Goal: Find specific fact

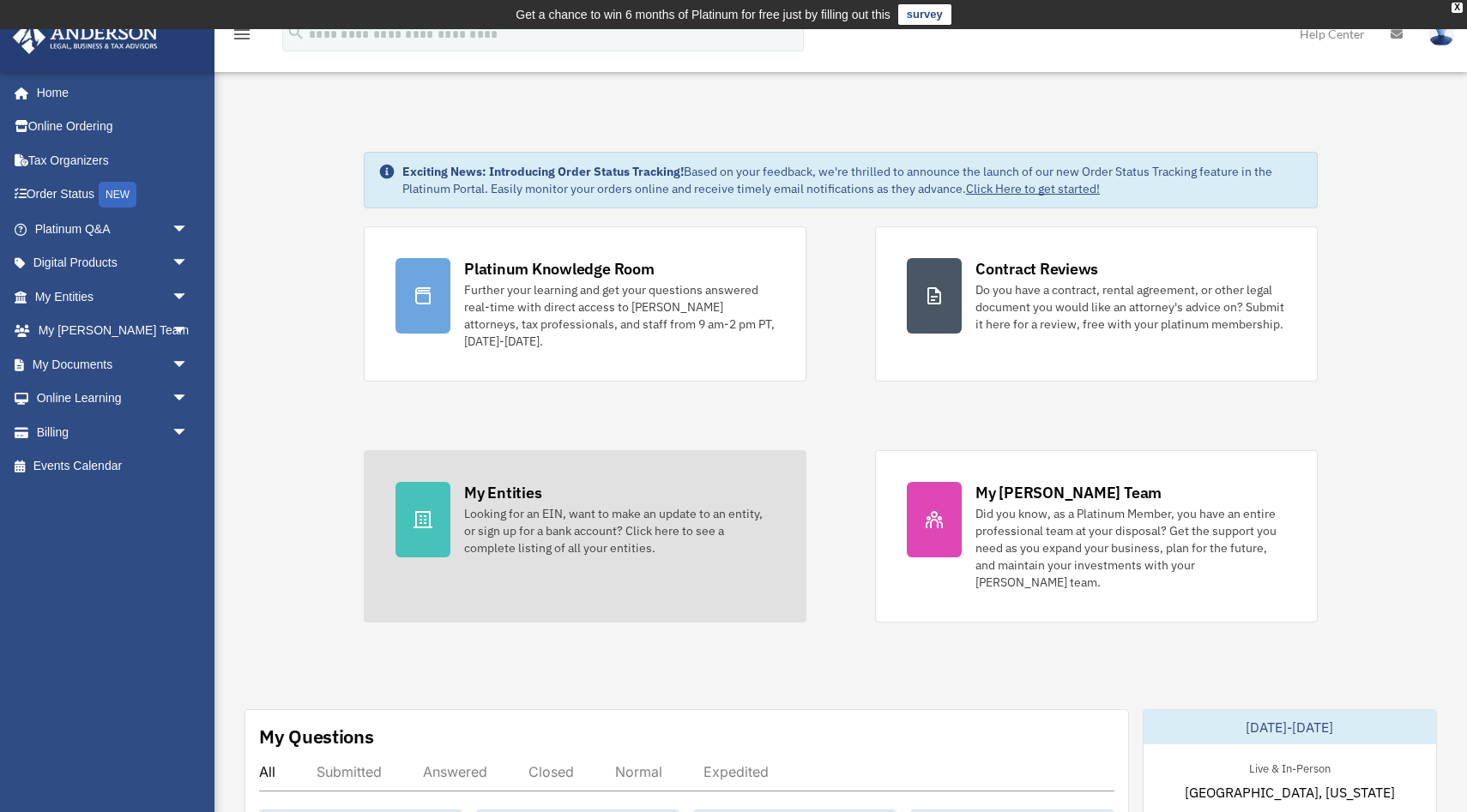
click at [464, 525] on div "Looking for an EIN, want to make an update to an entity, or sign up for a bank …" at bounding box center [619, 531] width 311 height 52
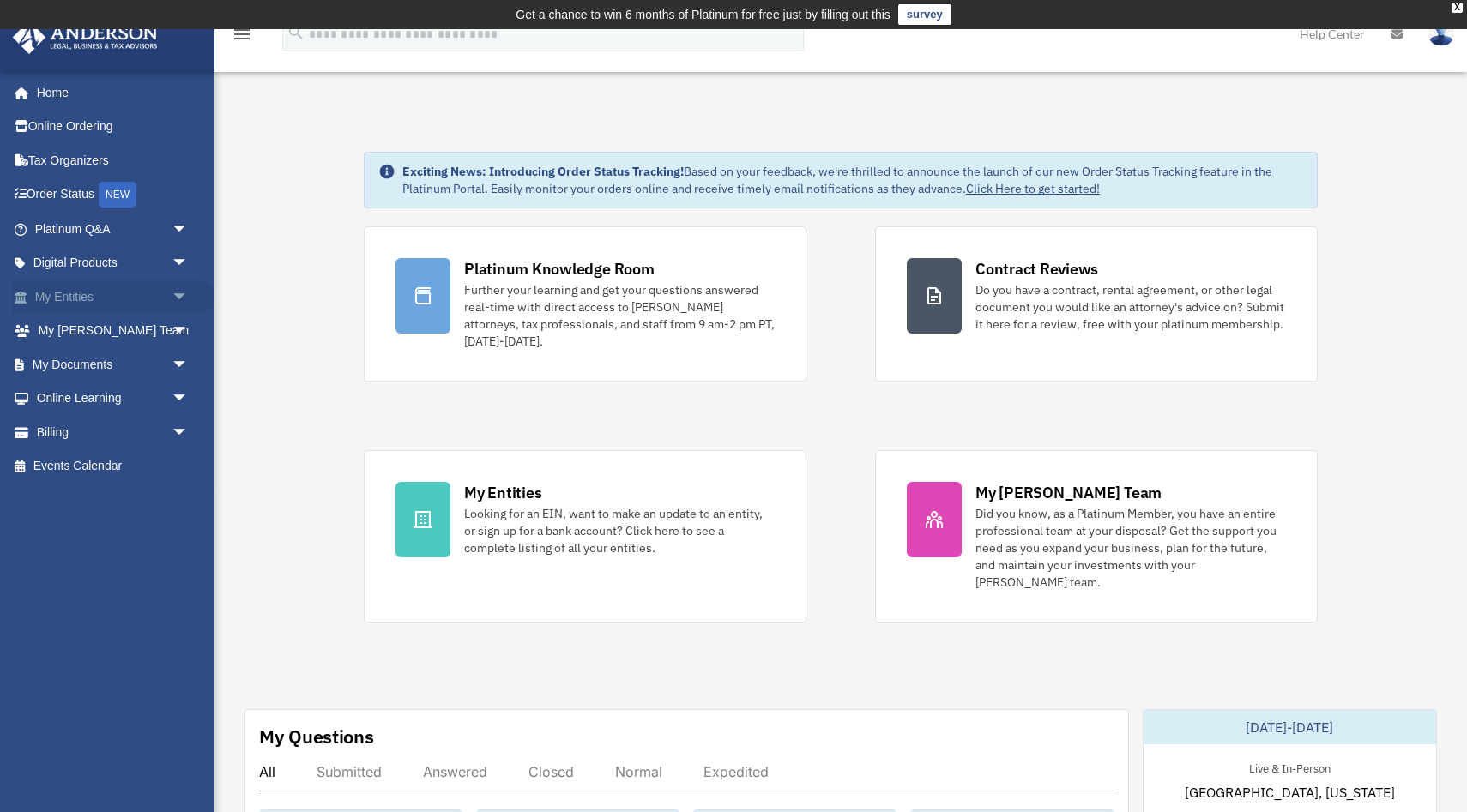
click at [178, 297] on span "arrow_drop_down" at bounding box center [188, 296] width 34 height 35
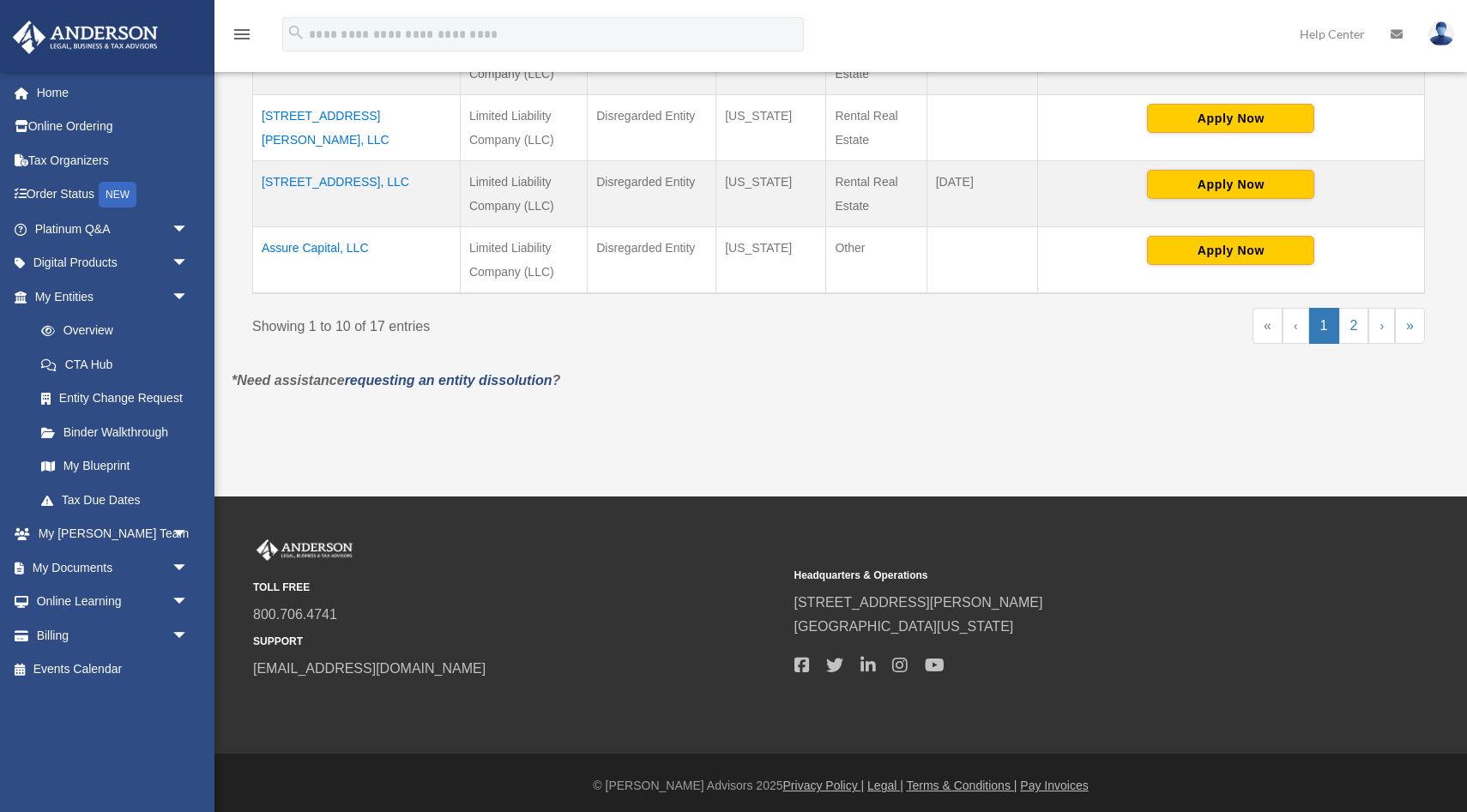
scroll to position [896, 0]
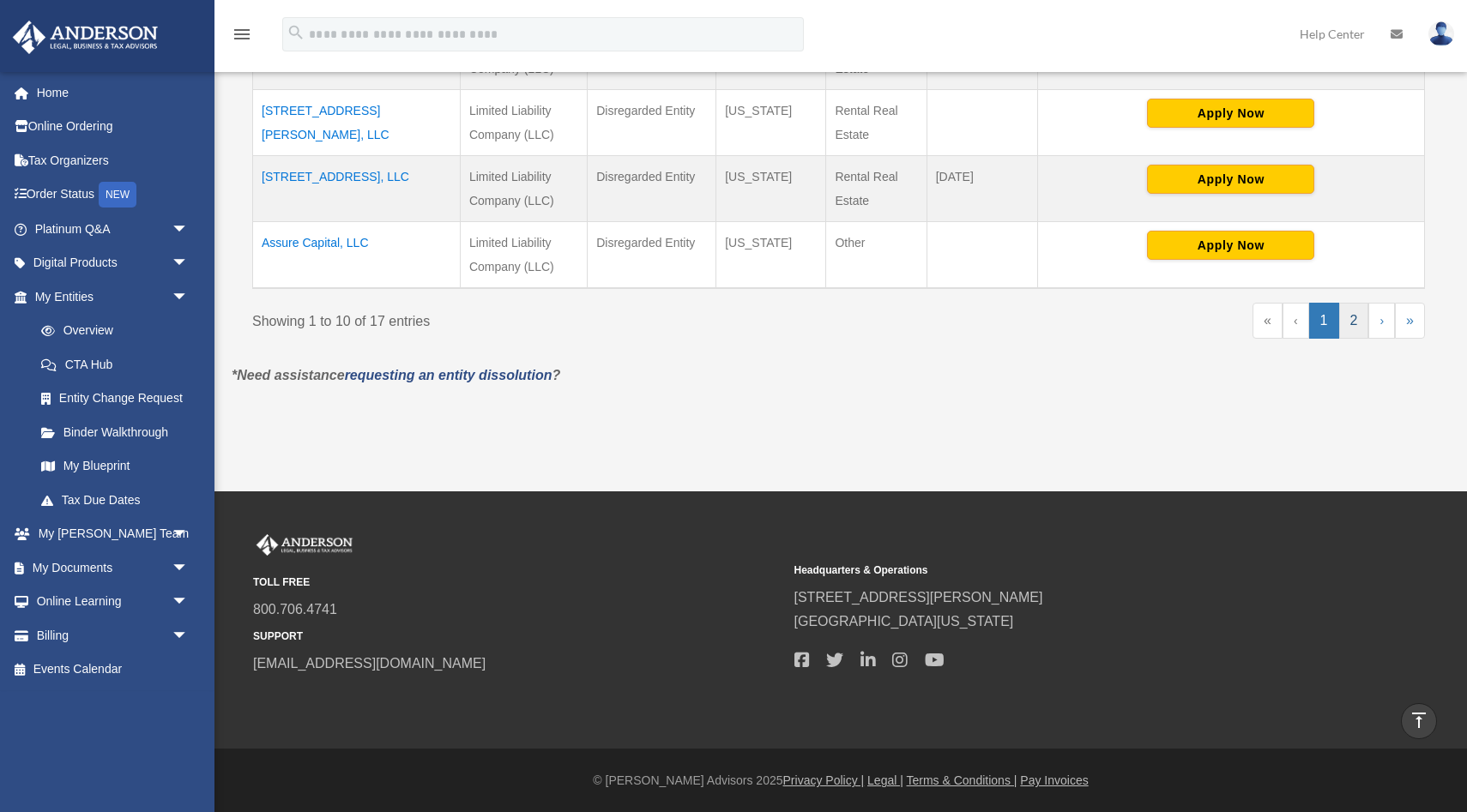
click at [1348, 326] on link "2" at bounding box center [1354, 321] width 30 height 36
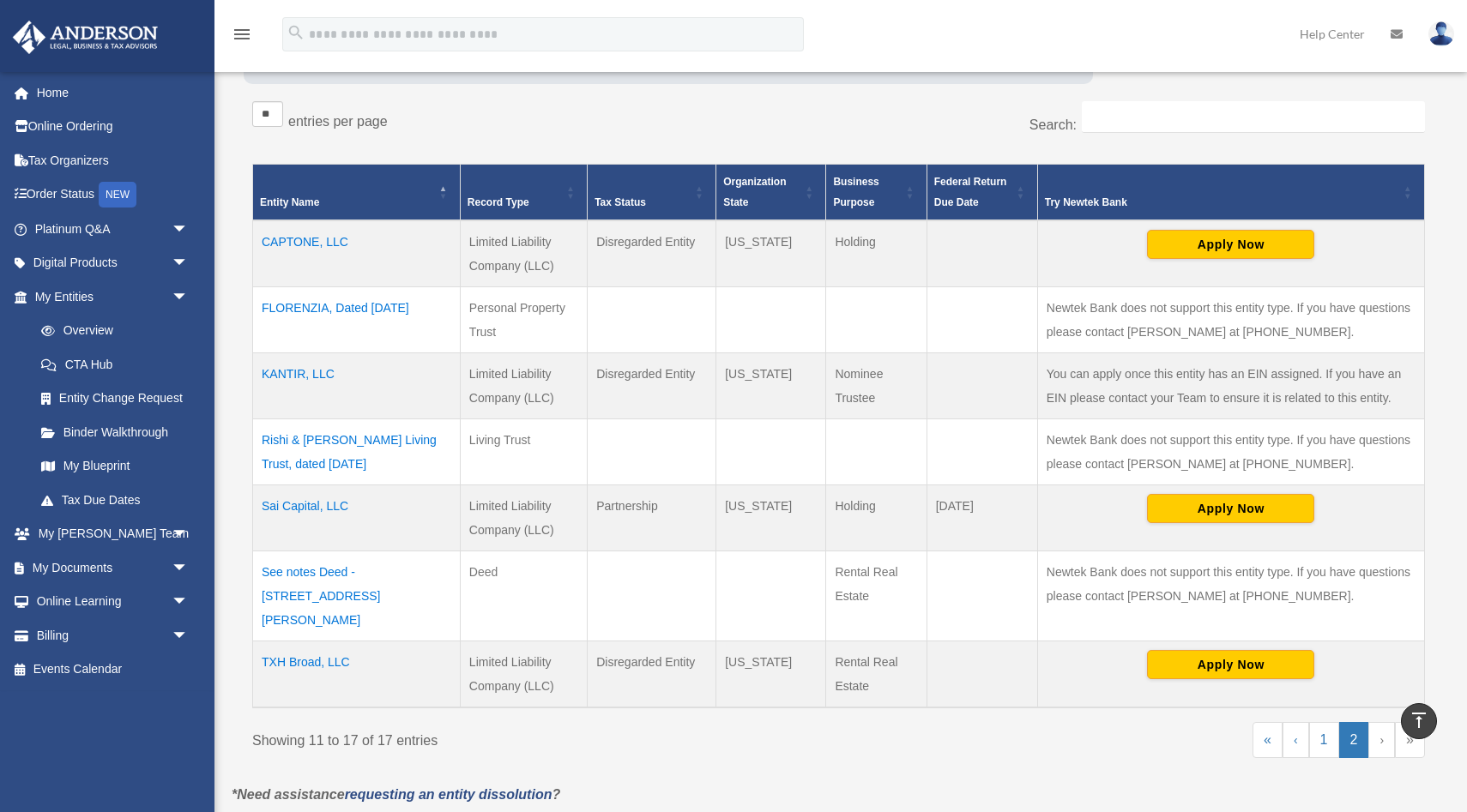
scroll to position [274, 0]
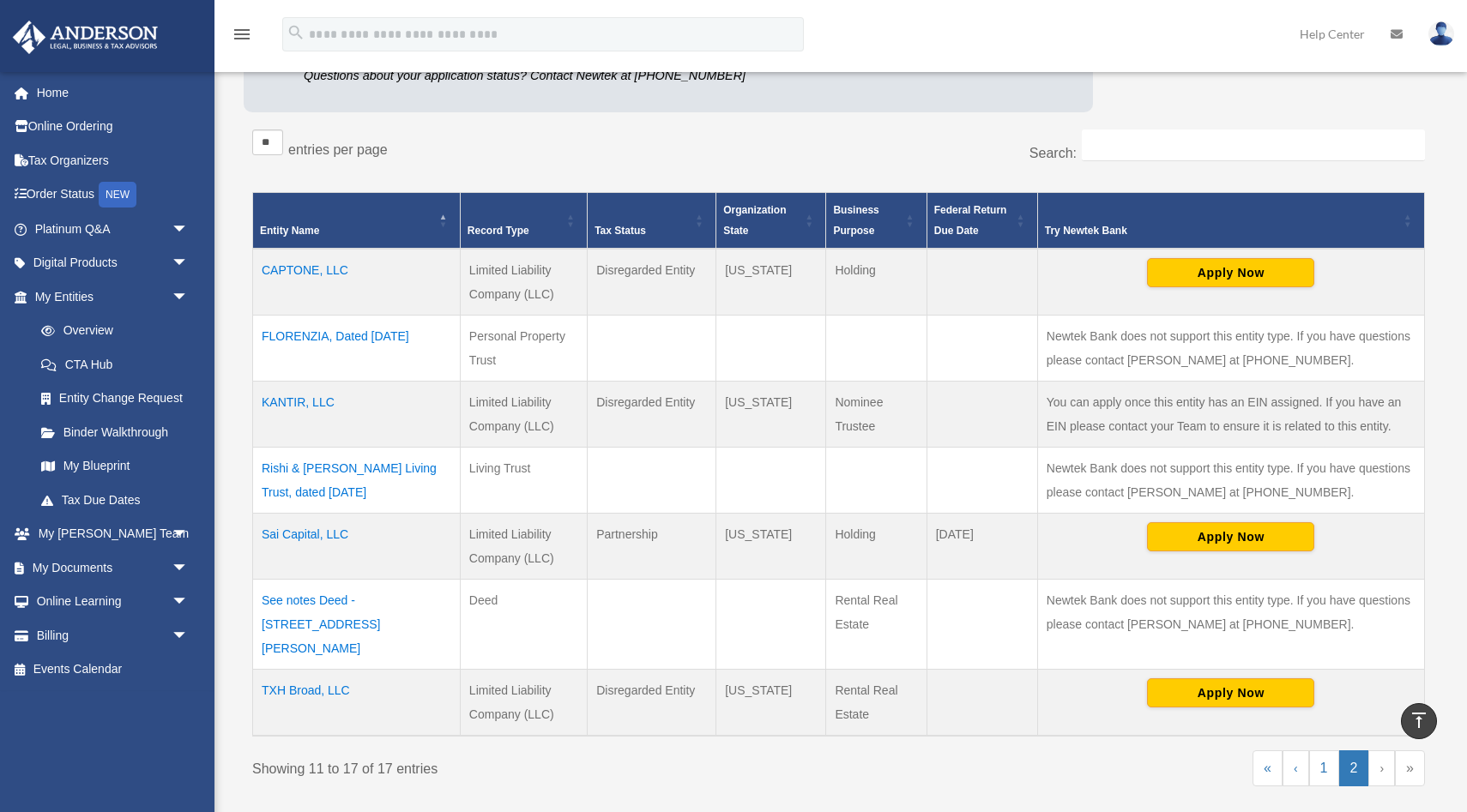
click at [304, 261] on td "CAPTONE, LLC" at bounding box center [357, 281] width 208 height 67
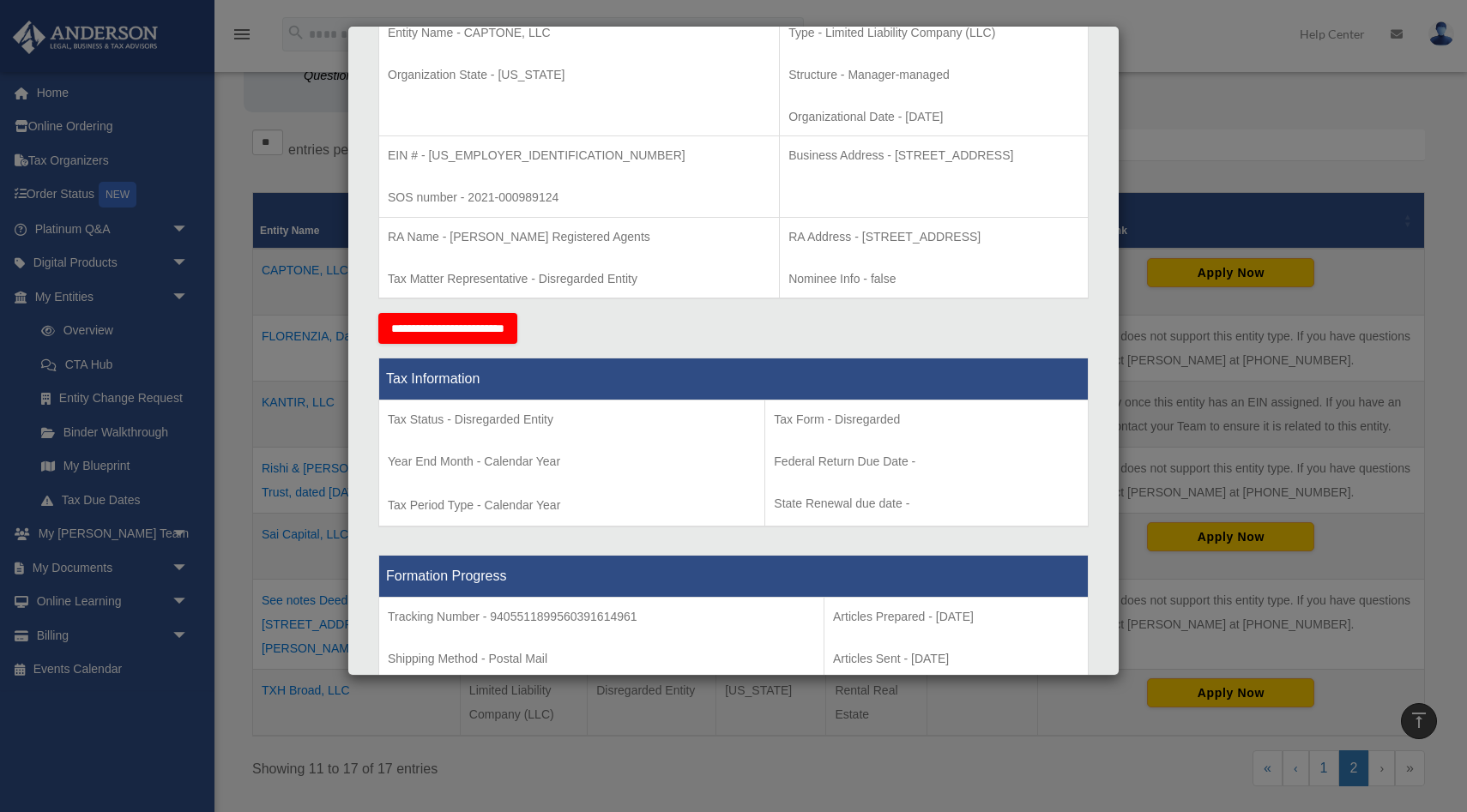
scroll to position [389, 0]
click at [470, 149] on p "EIN # - 86-2674659" at bounding box center [579, 155] width 383 height 22
drag, startPoint x: 431, startPoint y: 152, endPoint x: 495, endPoint y: 155, distance: 64.1
click at [497, 155] on p "EIN # - 86-2674659" at bounding box center [579, 155] width 383 height 22
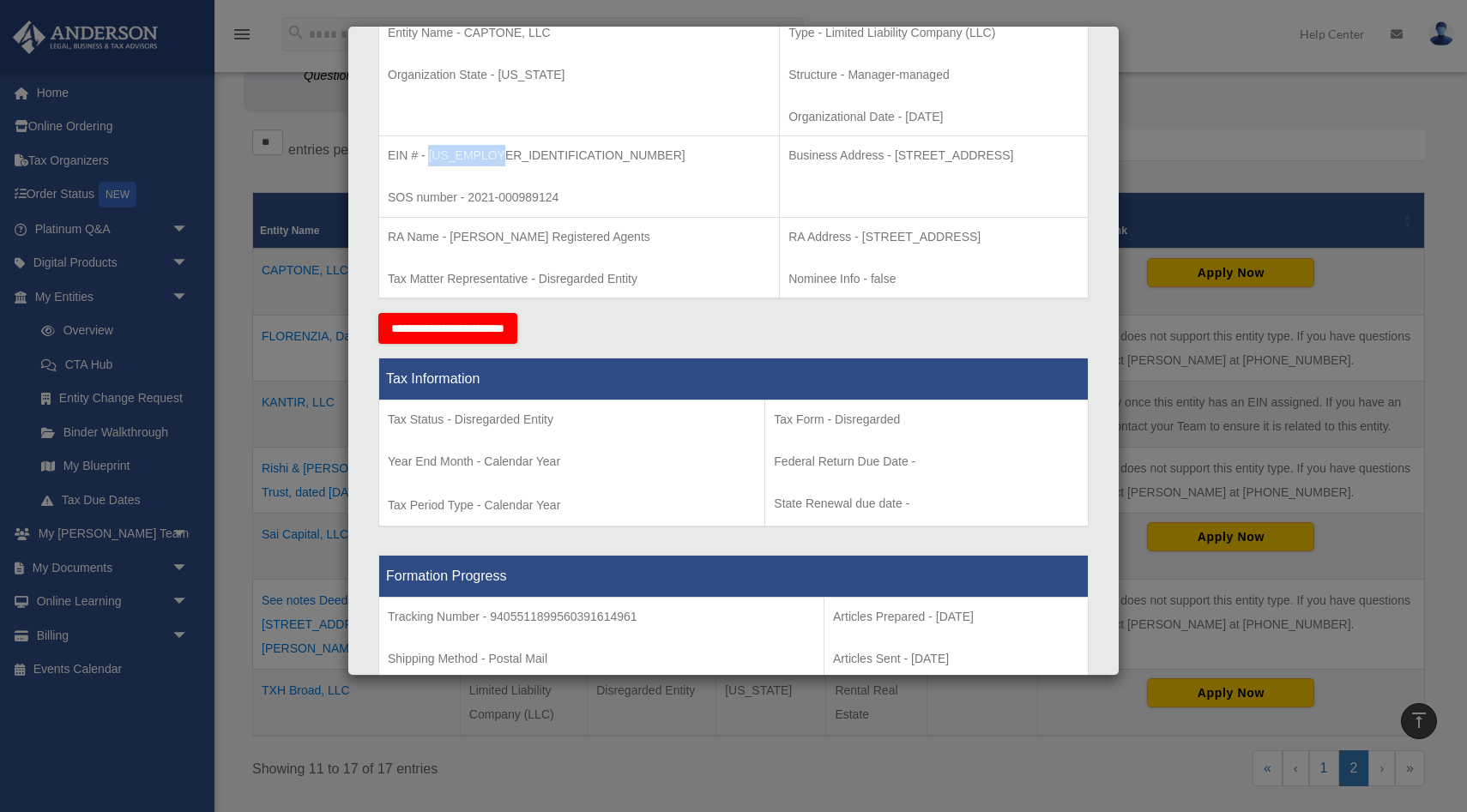
drag, startPoint x: 428, startPoint y: 154, endPoint x: 495, endPoint y: 159, distance: 67.2
click at [495, 159] on p "EIN # - 86-2674659" at bounding box center [579, 155] width 383 height 22
copy p "86-2674659"
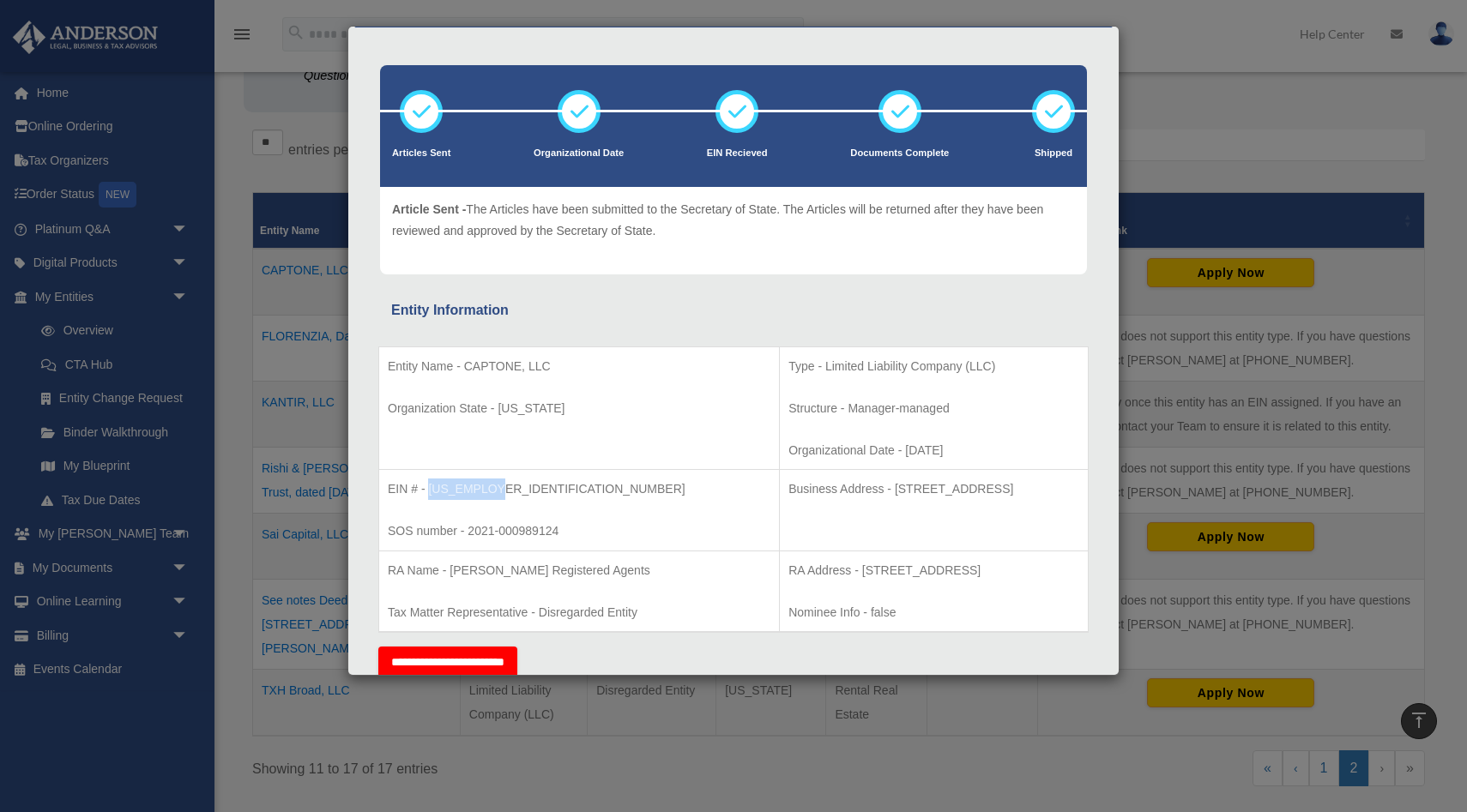
scroll to position [0, 0]
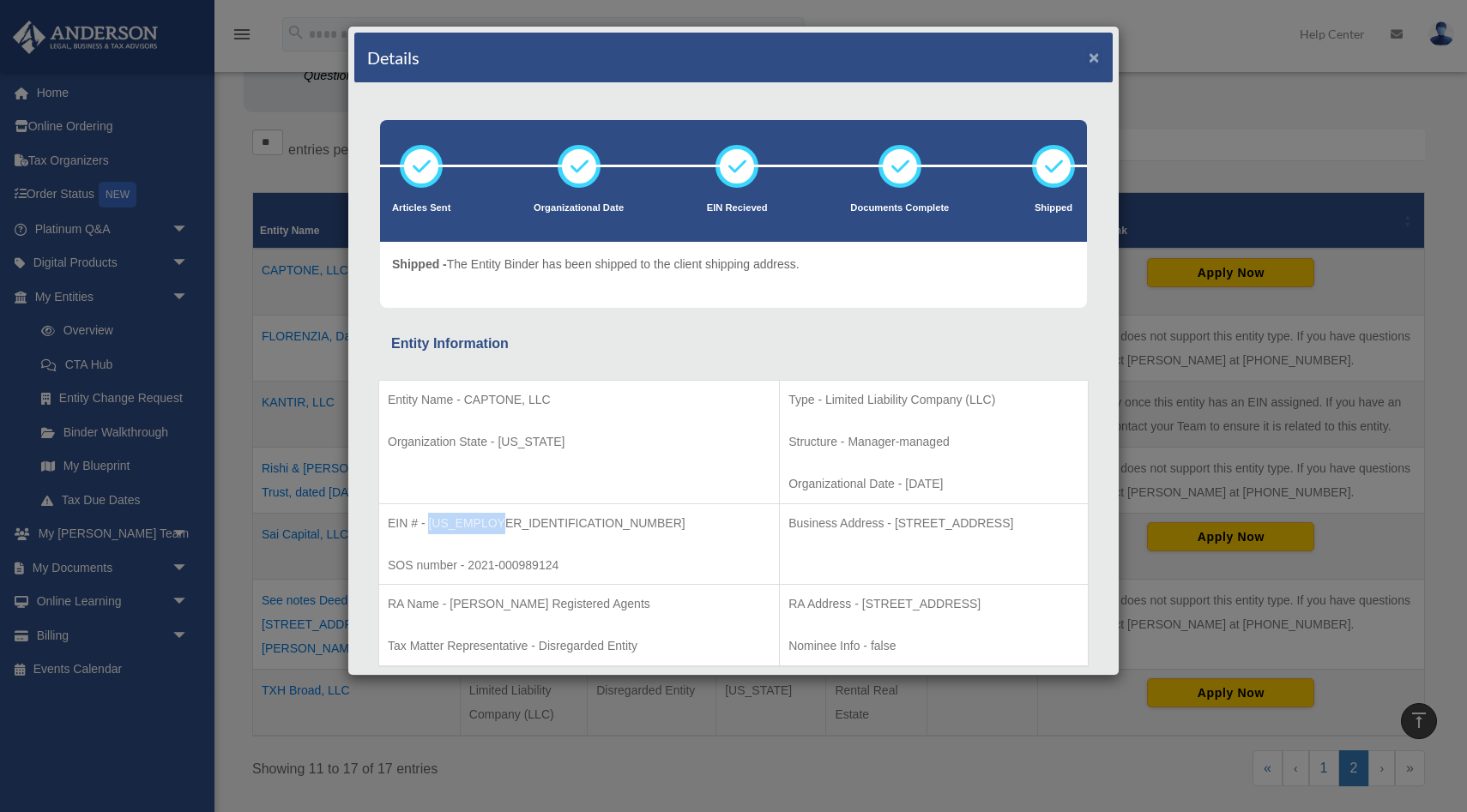
click at [1098, 60] on button "×" at bounding box center [1094, 56] width 11 height 18
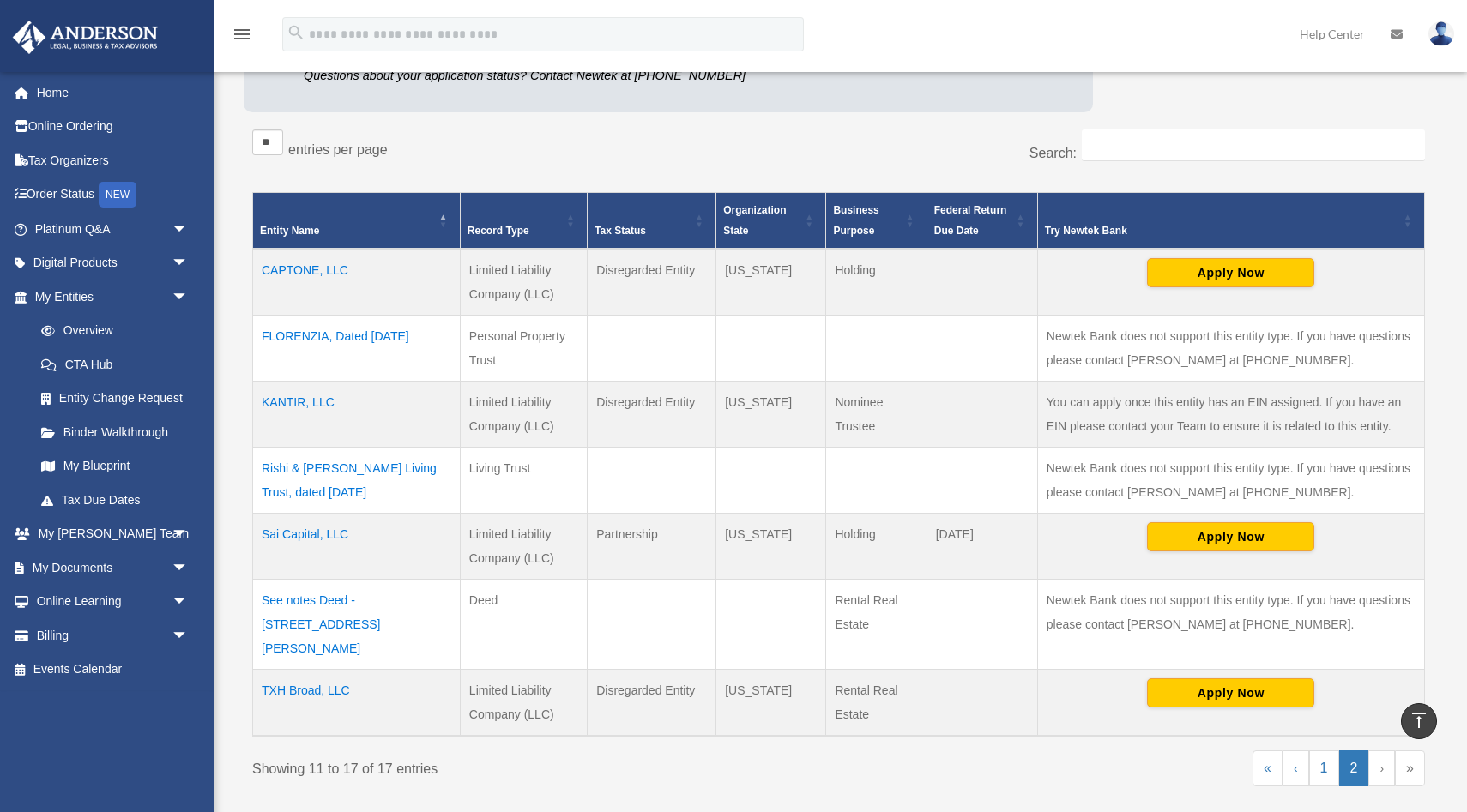
click at [338, 268] on td "CAPTONE, LLC" at bounding box center [357, 281] width 208 height 67
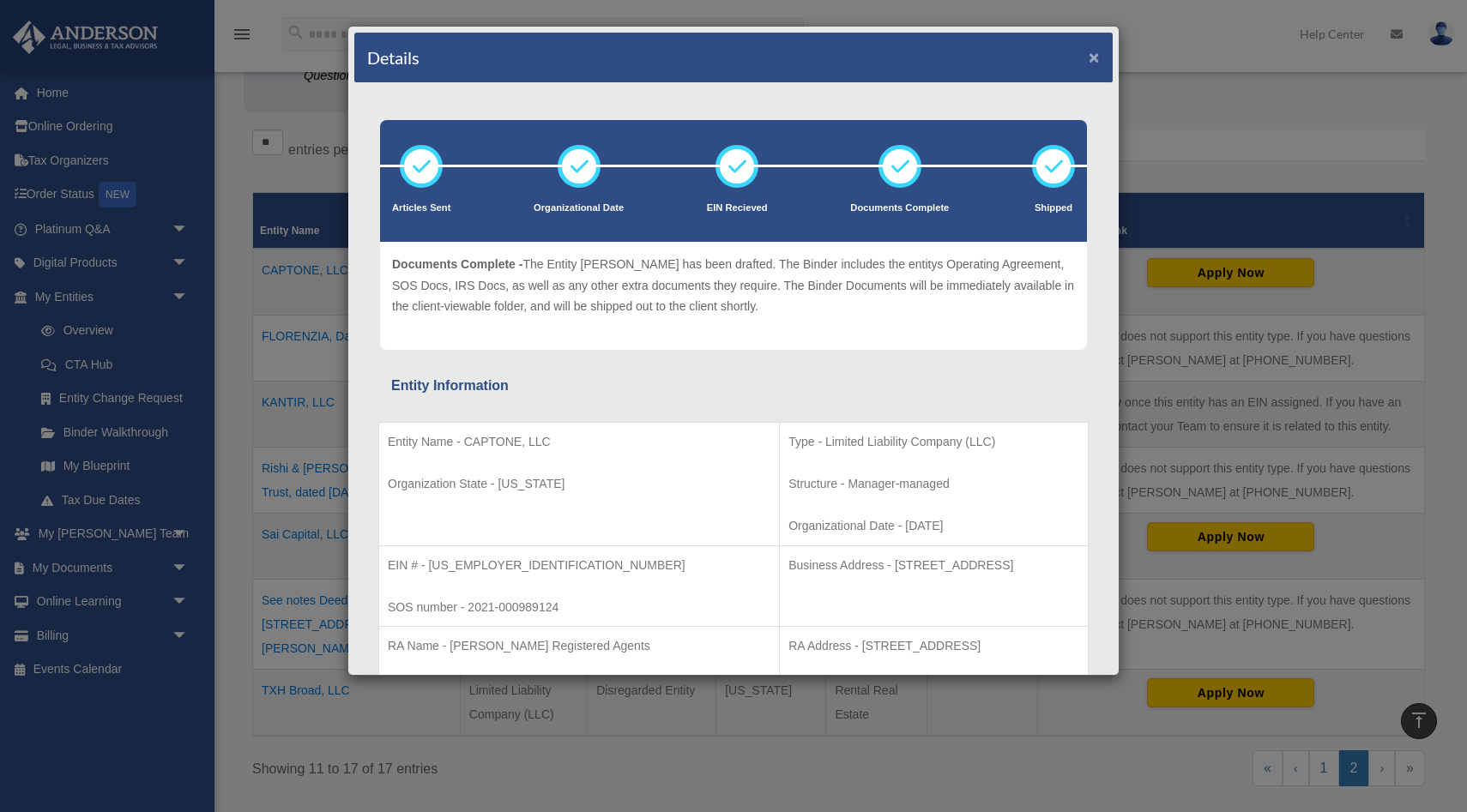
click at [1095, 63] on button "×" at bounding box center [1094, 56] width 11 height 18
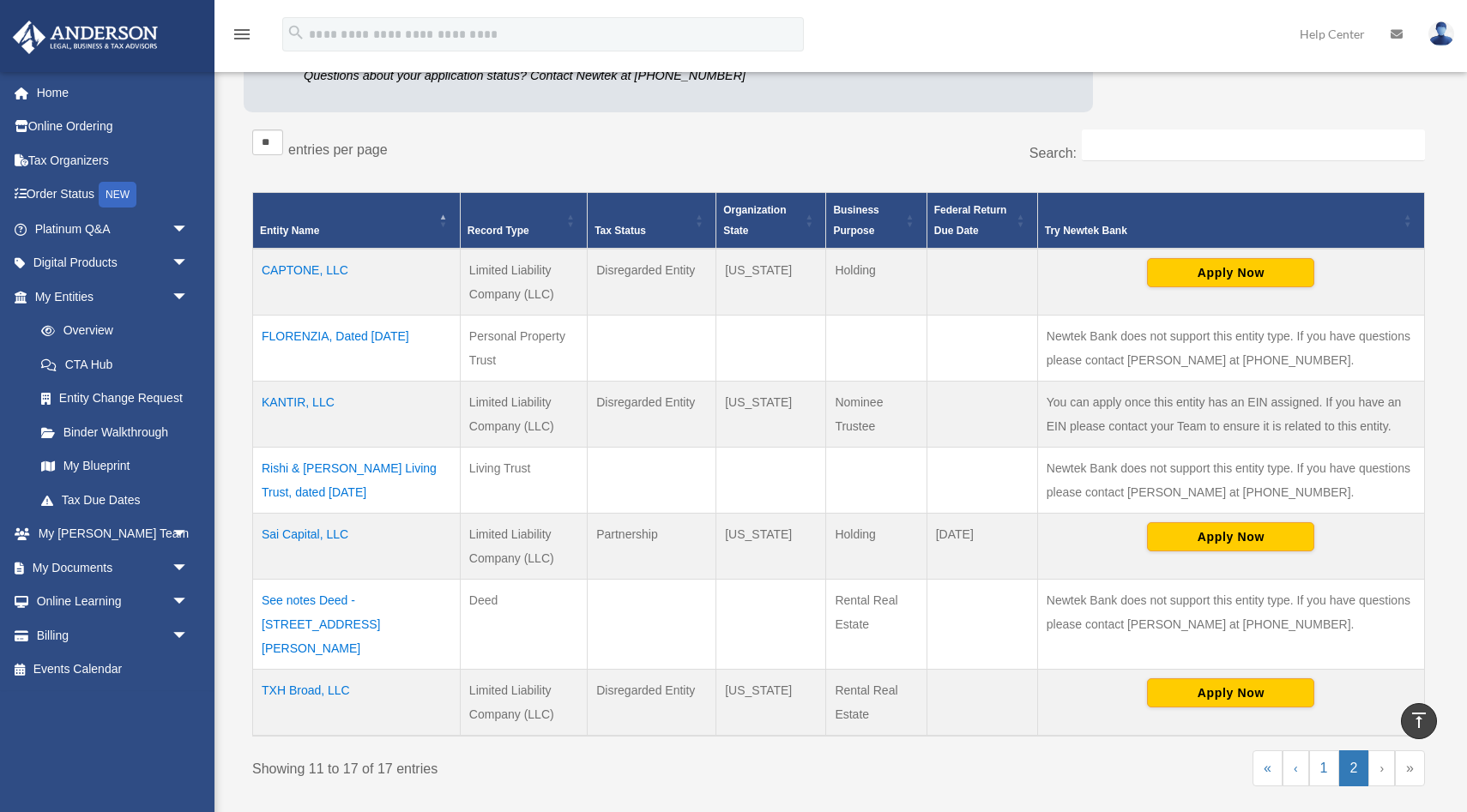
click at [383, 465] on td "Rishi & Aarati Sawhney Living Trust, dated August 2, 2012" at bounding box center [357, 481] width 208 height 66
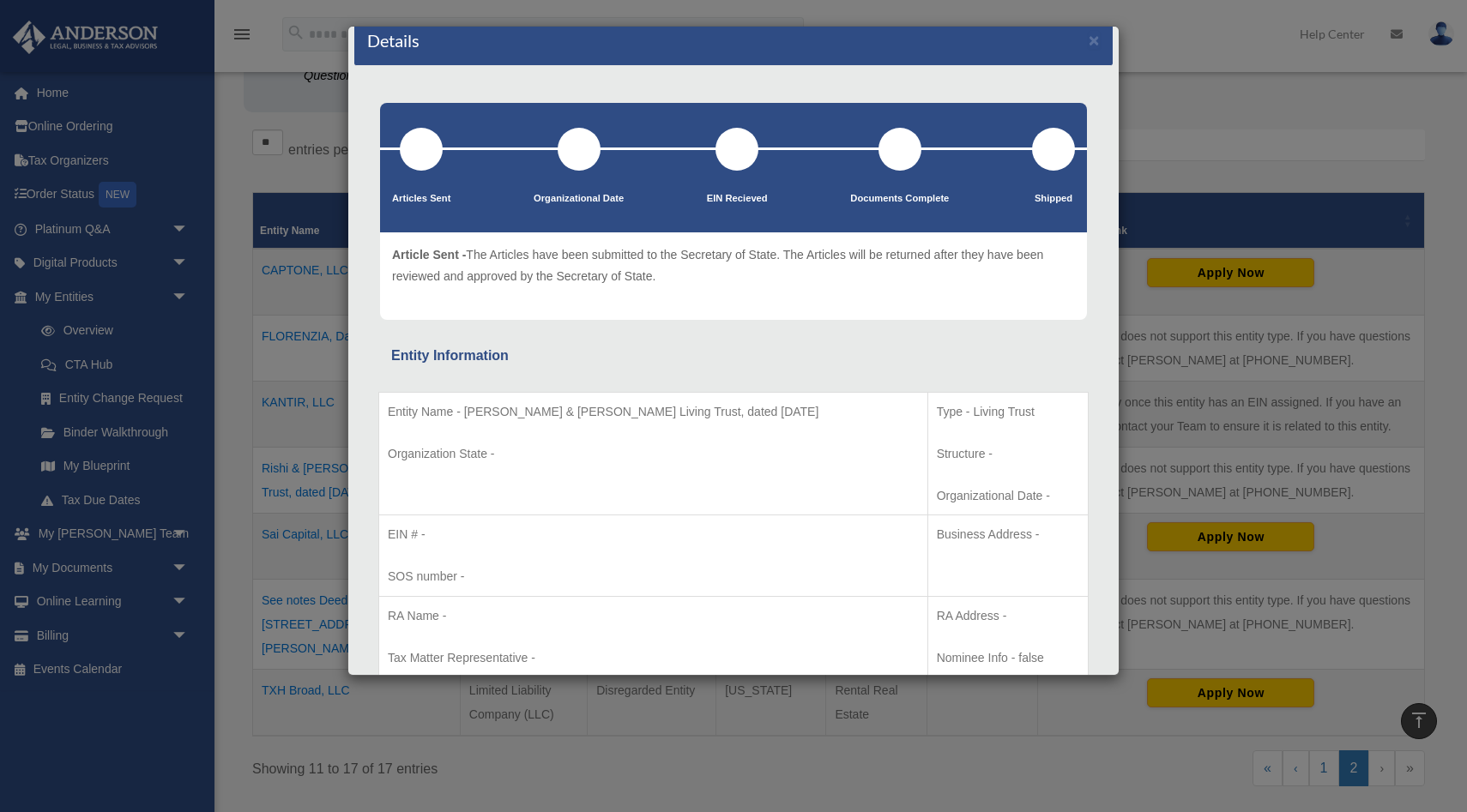
scroll to position [14, 0]
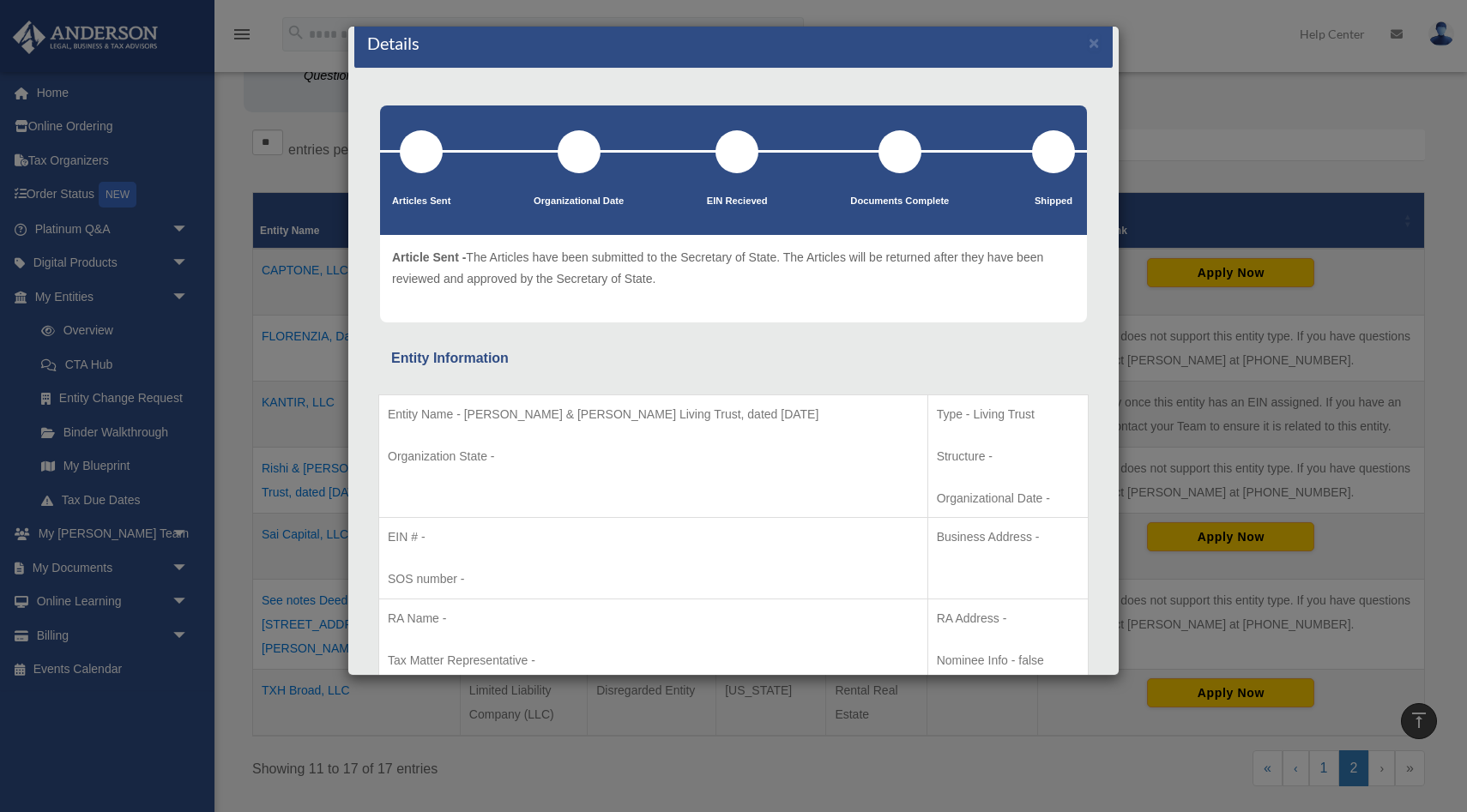
click at [1100, 43] on div "Details ×" at bounding box center [733, 43] width 758 height 51
click at [1095, 43] on button "×" at bounding box center [1094, 42] width 11 height 18
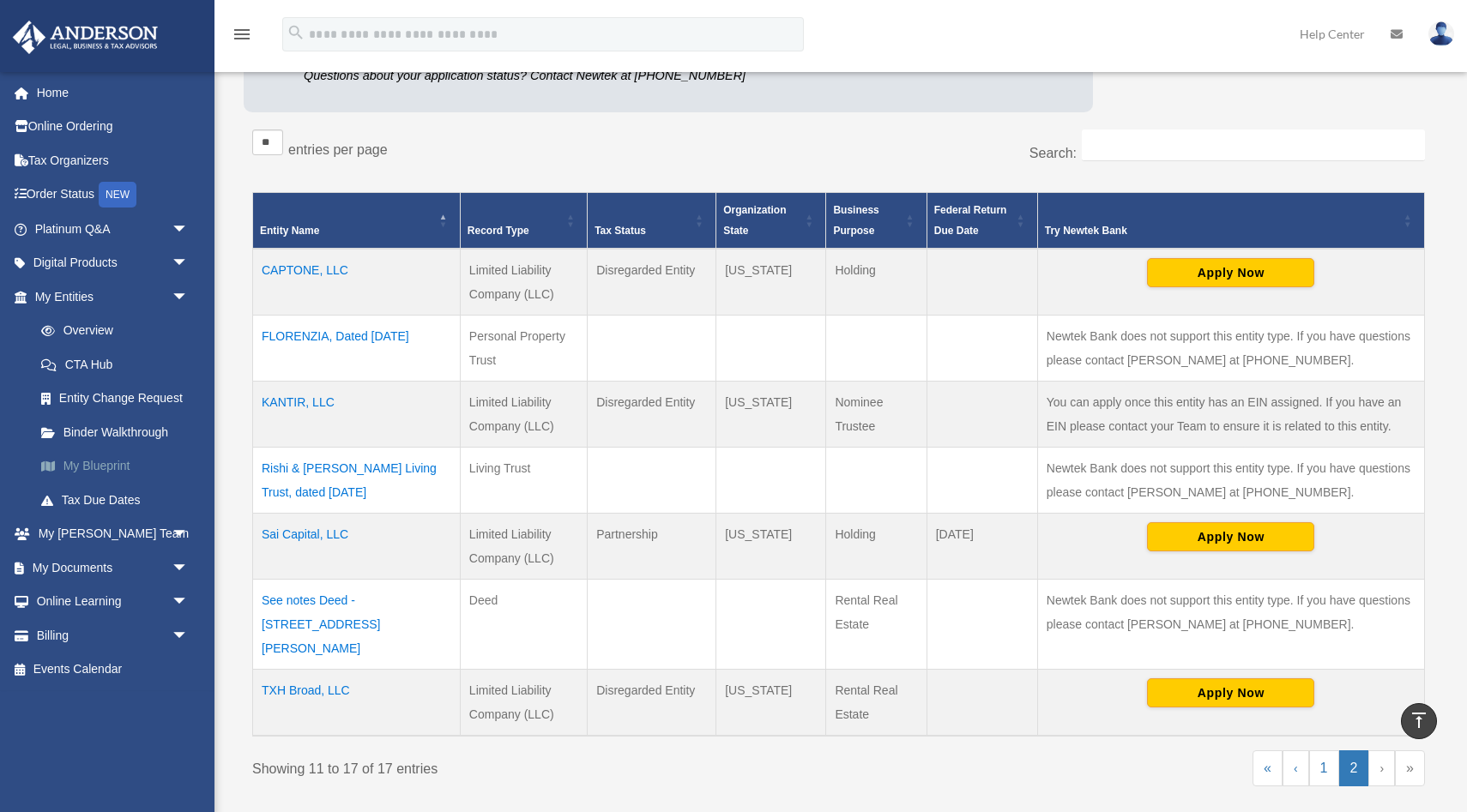
click at [115, 462] on link "My Blueprint" at bounding box center [120, 467] width 190 height 34
